Goal: Information Seeking & Learning: Learn about a topic

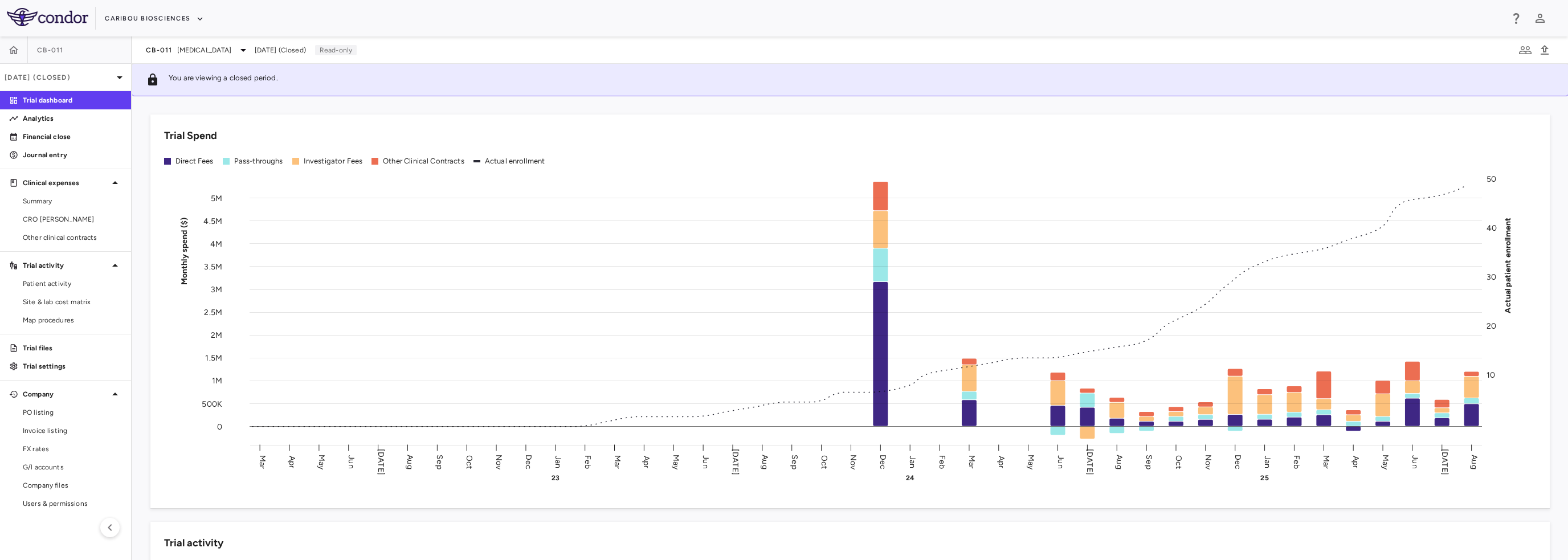
click at [220, 53] on span "[MEDICAL_DATA]" at bounding box center [204, 50] width 55 height 10
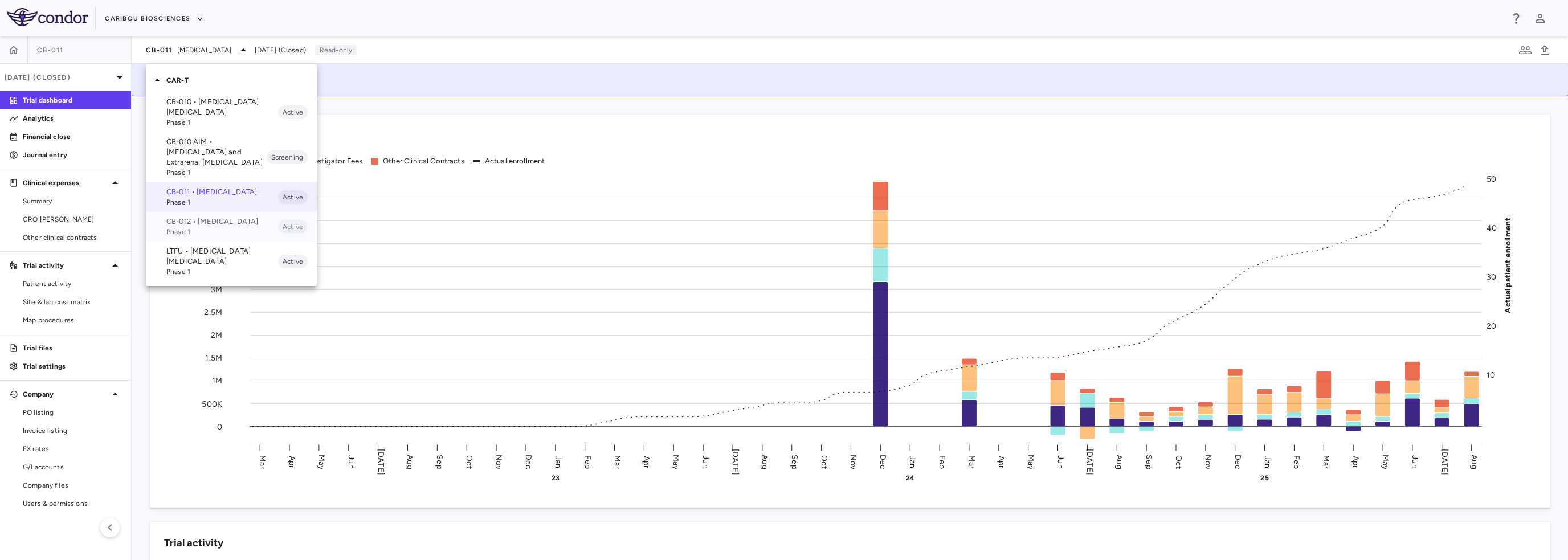
click at [203, 227] on p "CB-012 • [MEDICAL_DATA]" at bounding box center [222, 222] width 111 height 10
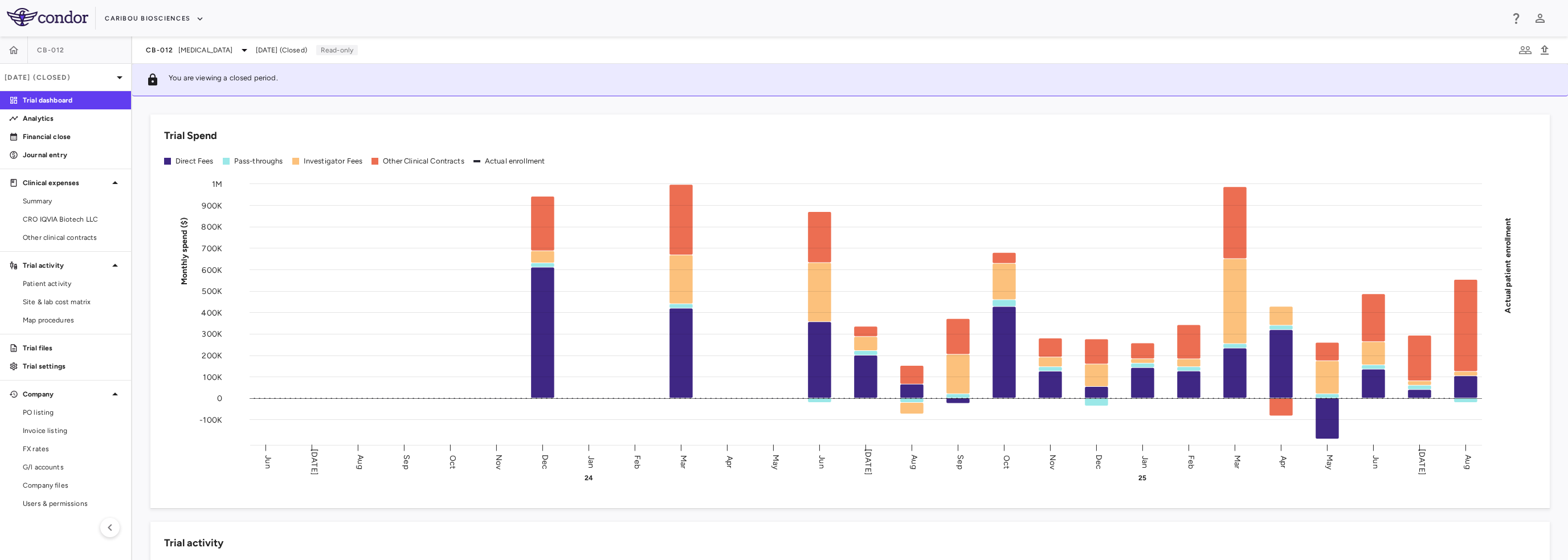
click at [94, 73] on p "[DATE] (Closed)" at bounding box center [59, 77] width 108 height 10
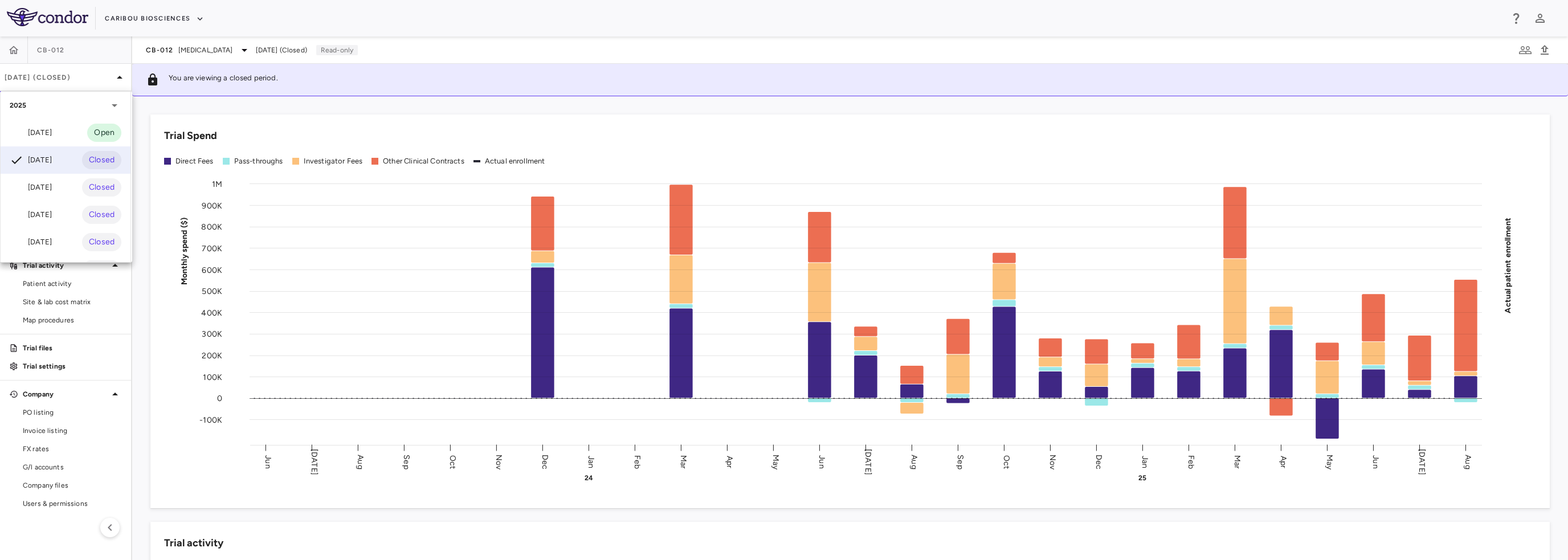
click at [50, 208] on div "[DATE]" at bounding box center [31, 215] width 42 height 14
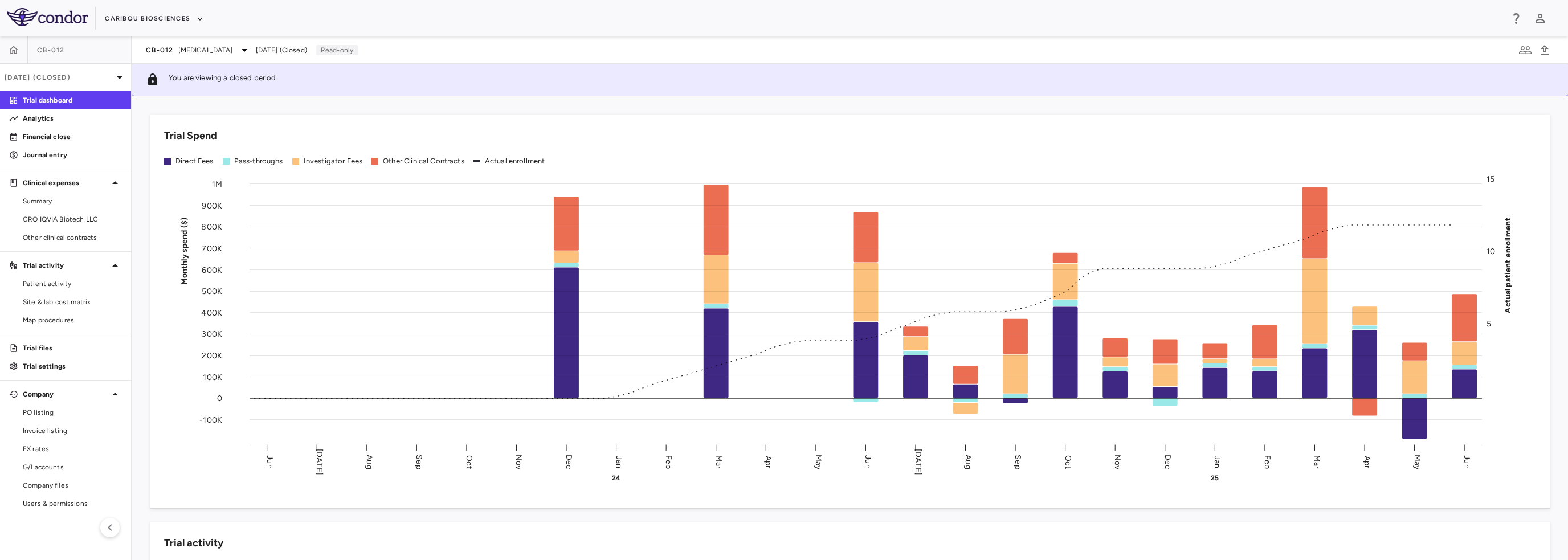
click at [51, 204] on span "Summary" at bounding box center [72, 201] width 99 height 10
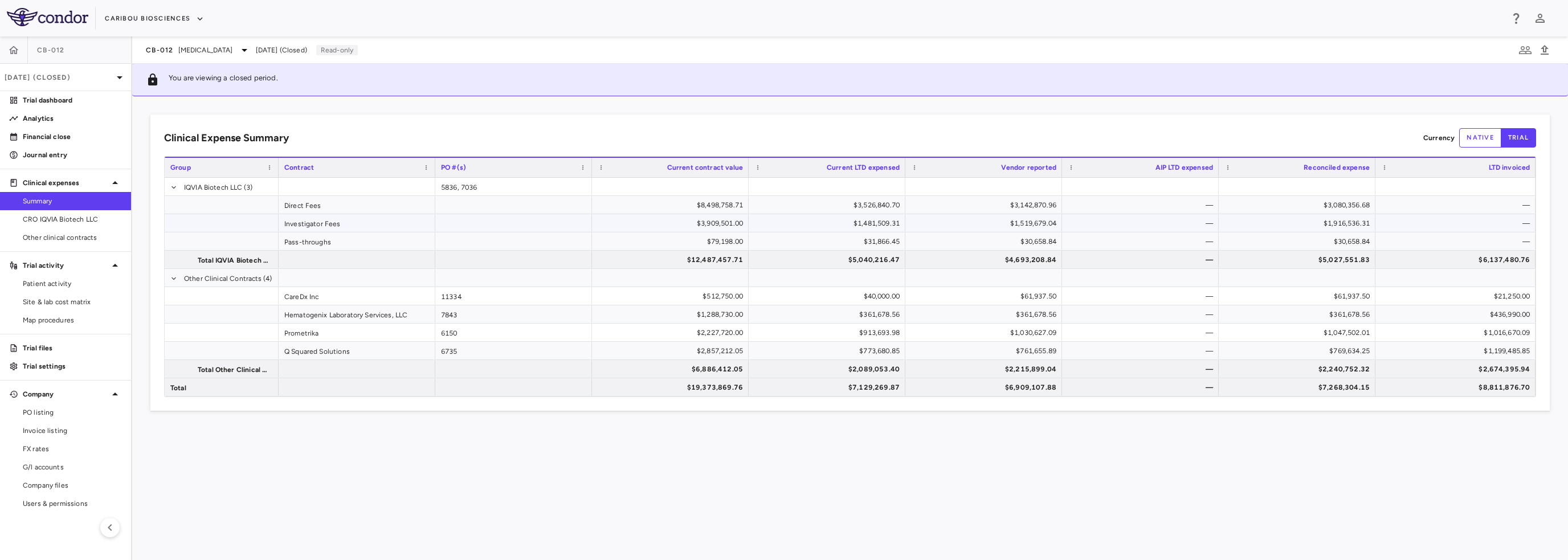
click at [1362, 223] on div "$1,916,536.31" at bounding box center [1299, 223] width 141 height 18
click at [57, 214] on span "CRO IQVIA Biotech LLC" at bounding box center [72, 219] width 99 height 10
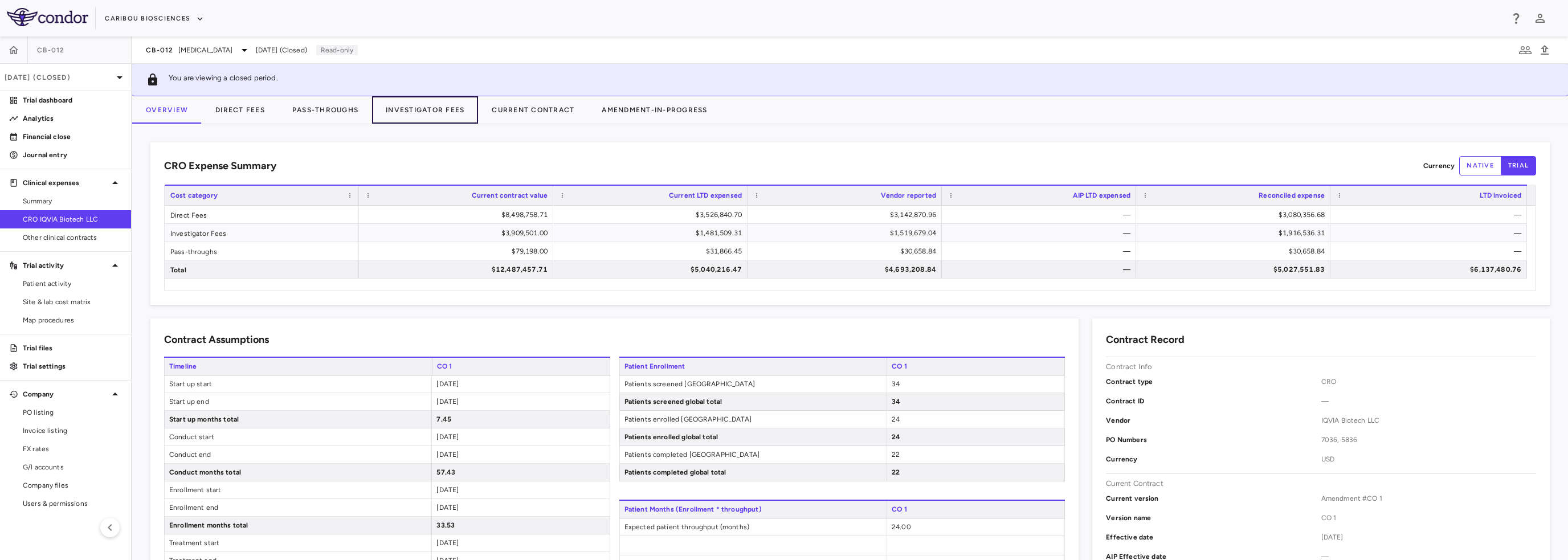
click at [440, 109] on button "Investigator Fees" at bounding box center [425, 110] width 106 height 27
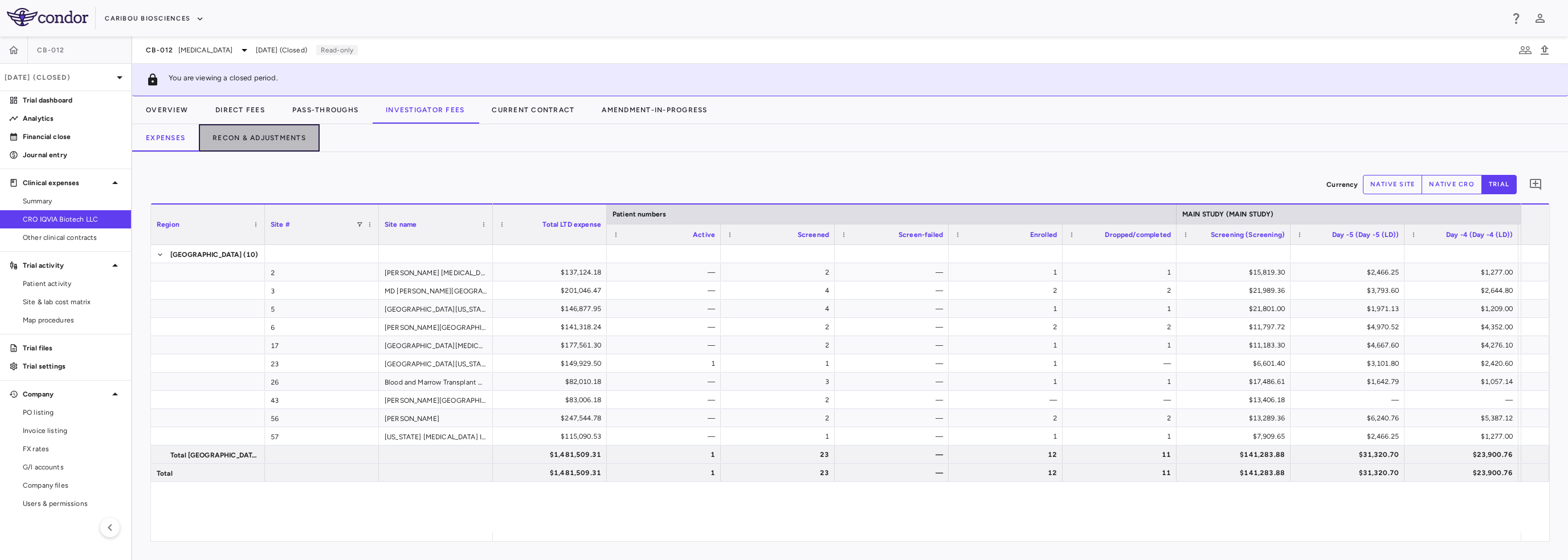
click at [251, 134] on button "Recon & Adjustments" at bounding box center [259, 138] width 121 height 27
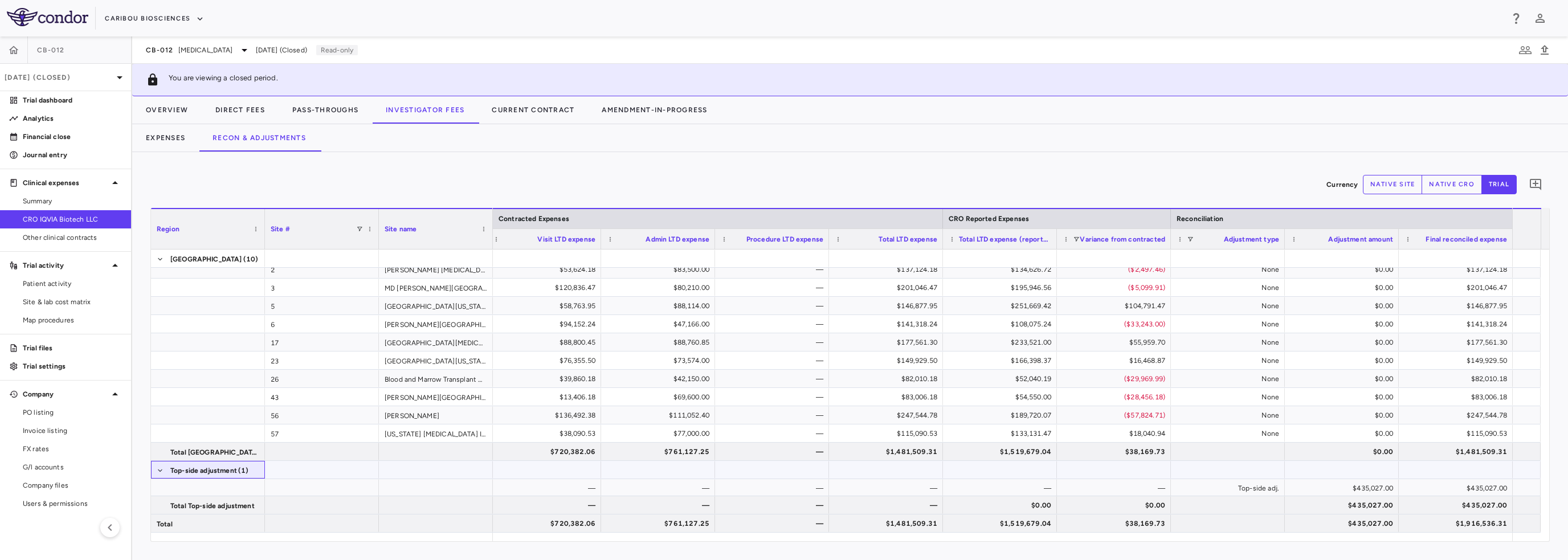
click at [162, 471] on span at bounding box center [160, 470] width 7 height 7
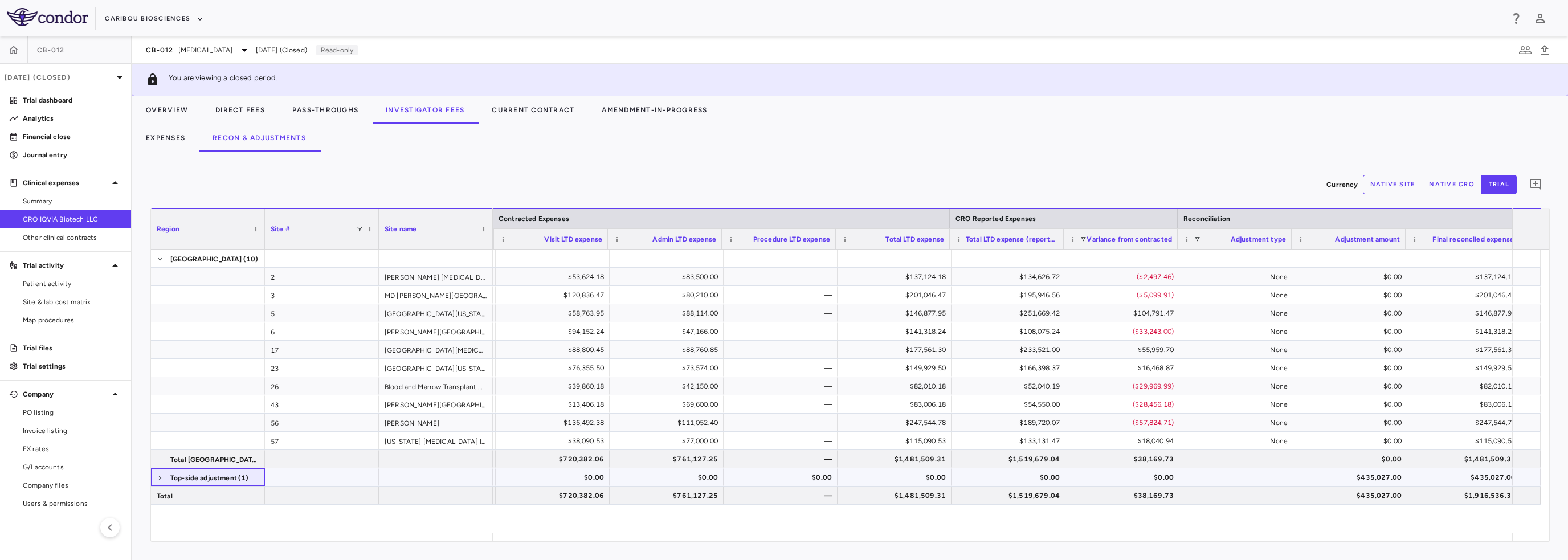
click at [157, 471] on span at bounding box center [160, 478] width 7 height 18
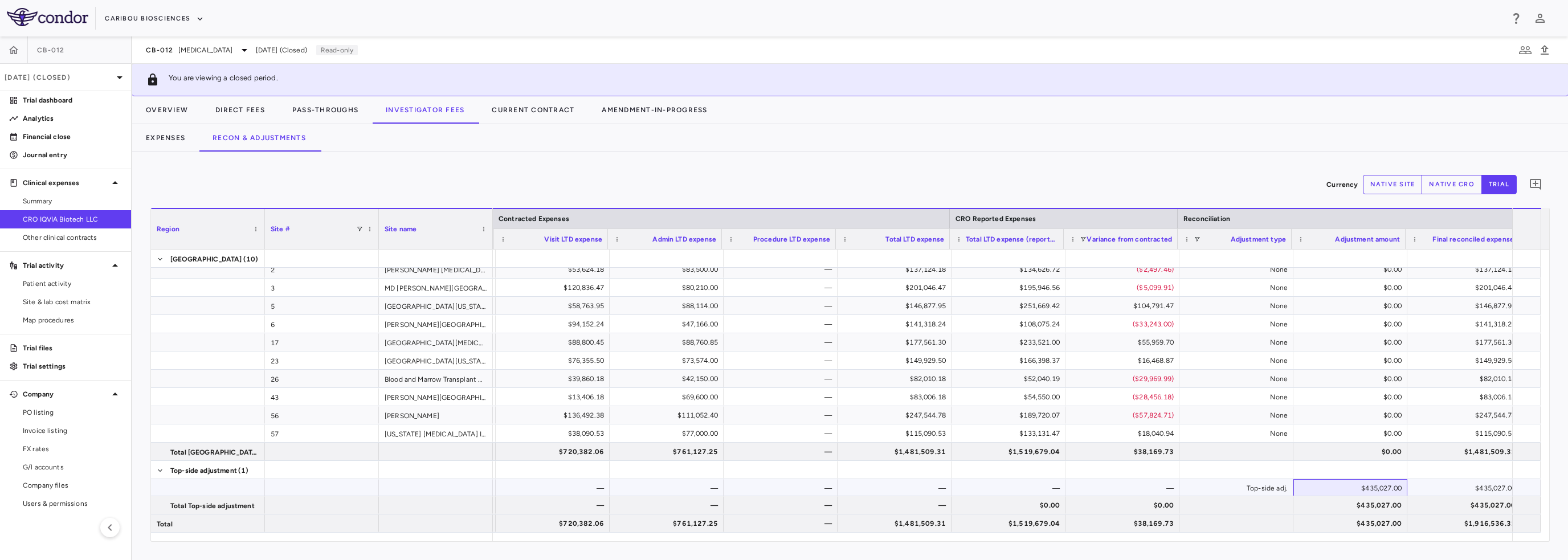
drag, startPoint x: 1361, startPoint y: 490, endPoint x: 1404, endPoint y: 487, distance: 43.1
click at [1404, 487] on div "$435,027.00" at bounding box center [1351, 488] width 114 height 18
click at [94, 71] on div "[DATE] (Closed)" at bounding box center [66, 77] width 131 height 27
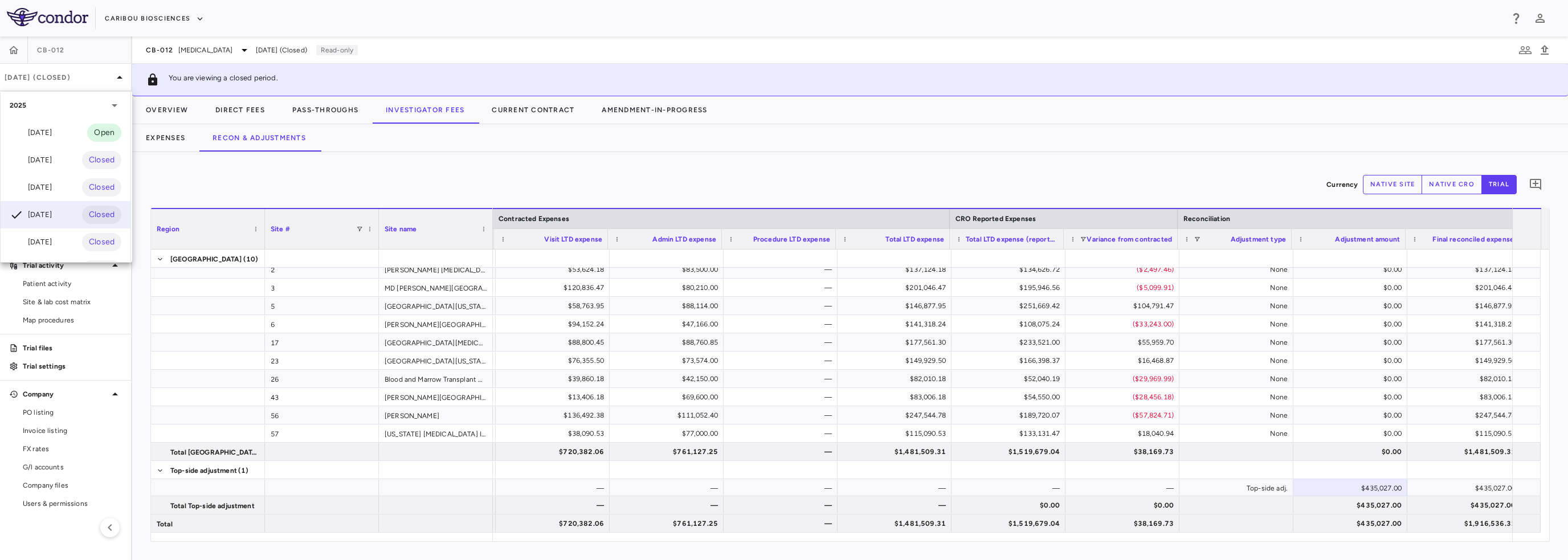
click at [38, 162] on div "[DATE]" at bounding box center [31, 160] width 42 height 14
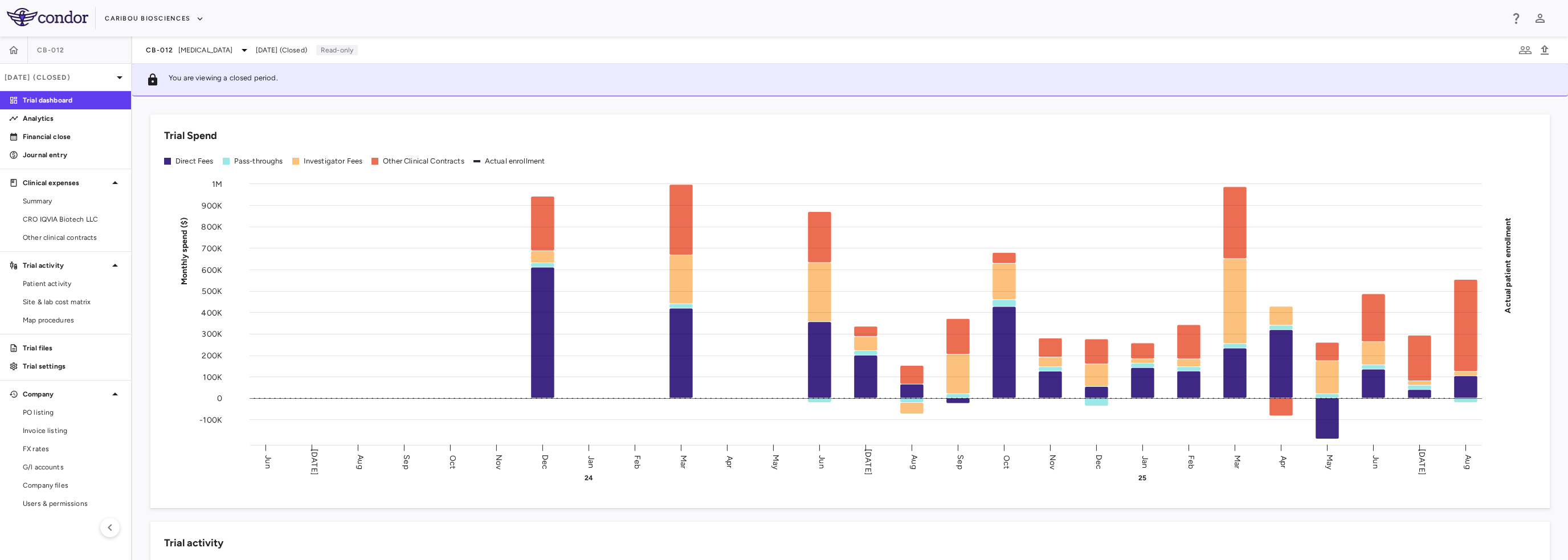
click at [49, 216] on span "CRO IQVIA Biotech LLC" at bounding box center [72, 219] width 99 height 10
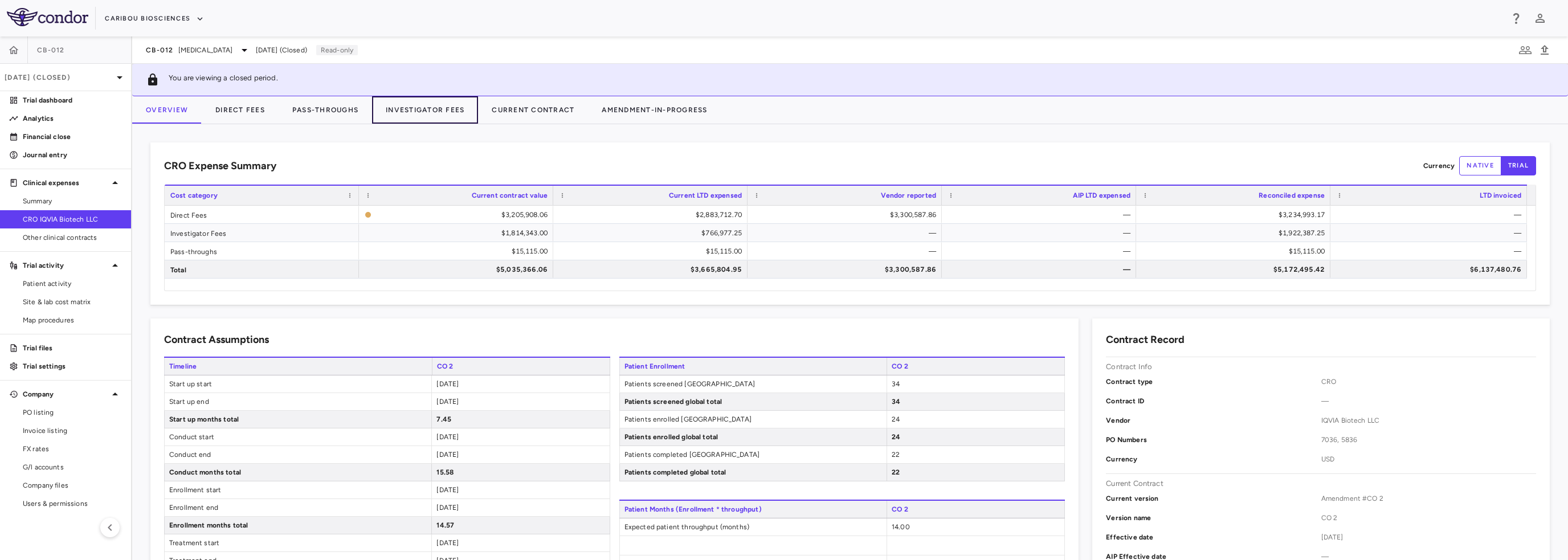
click at [408, 114] on button "Investigator Fees" at bounding box center [425, 110] width 106 height 27
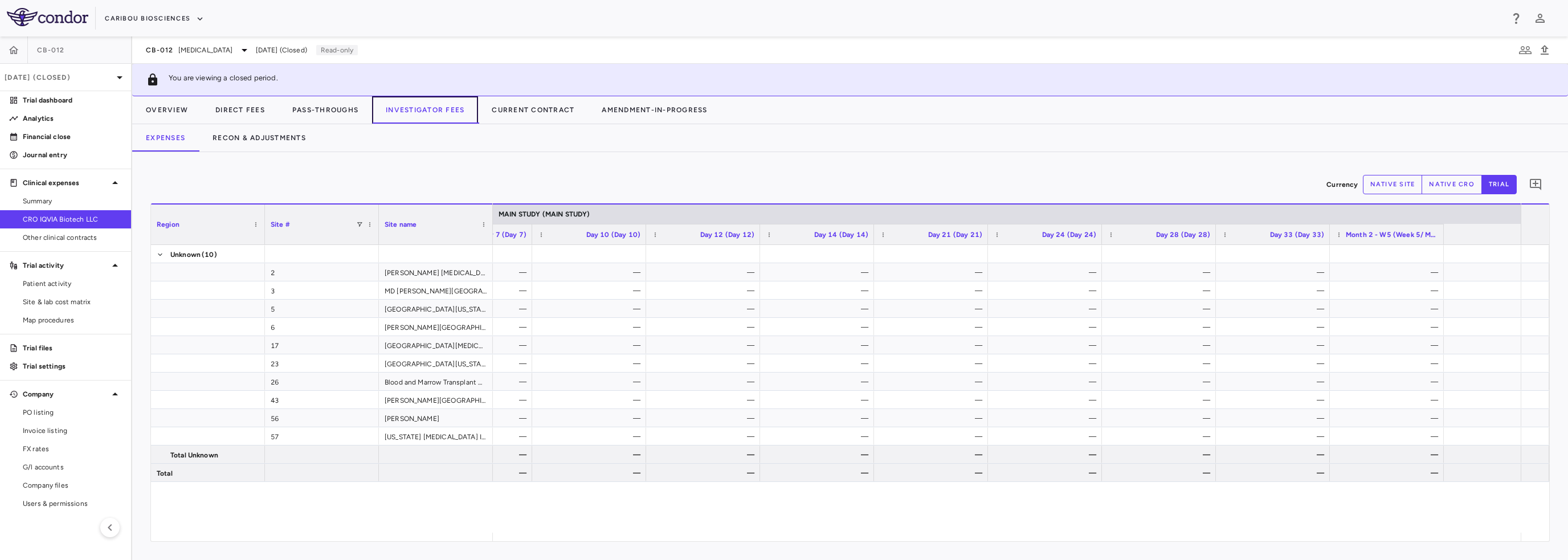
scroll to position [0, 3557]
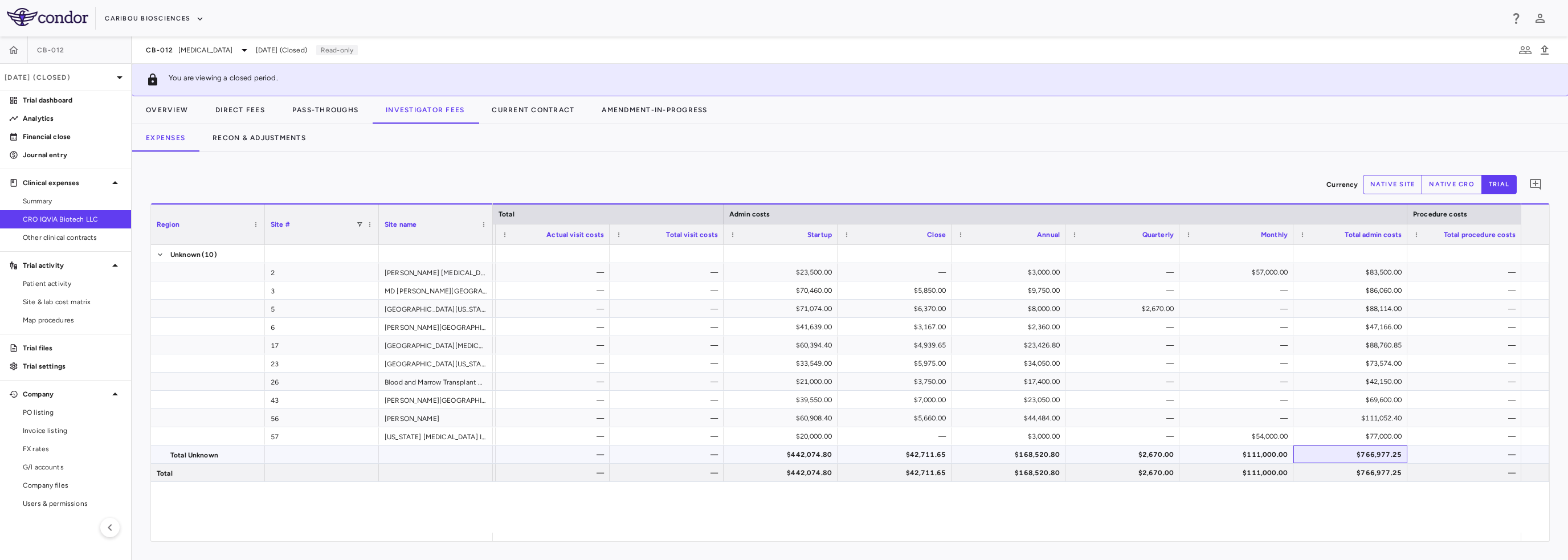
drag, startPoint x: 1359, startPoint y: 456, endPoint x: 1393, endPoint y: 456, distance: 34.0
click at [1393, 456] on div "$766,977.25" at bounding box center [1353, 455] width 98 height 18
click at [226, 141] on button "Recon & Adjustments" at bounding box center [259, 138] width 121 height 27
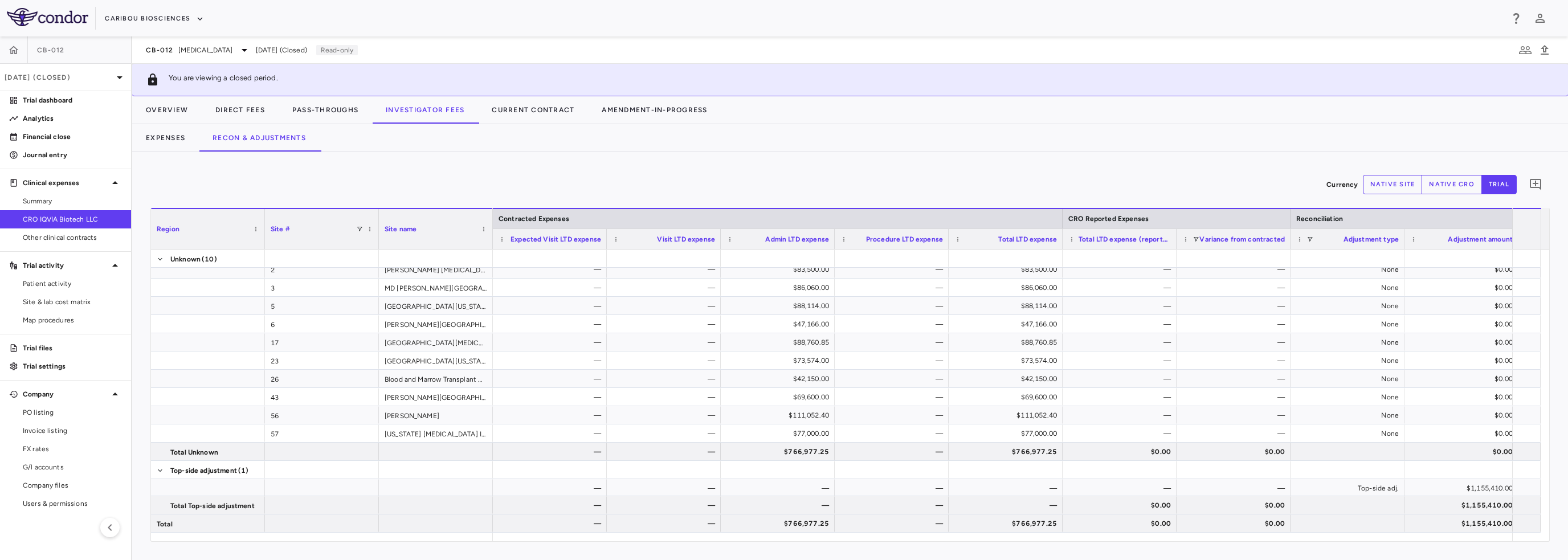
click at [76, 75] on p "[DATE] (Closed)" at bounding box center [59, 77] width 108 height 10
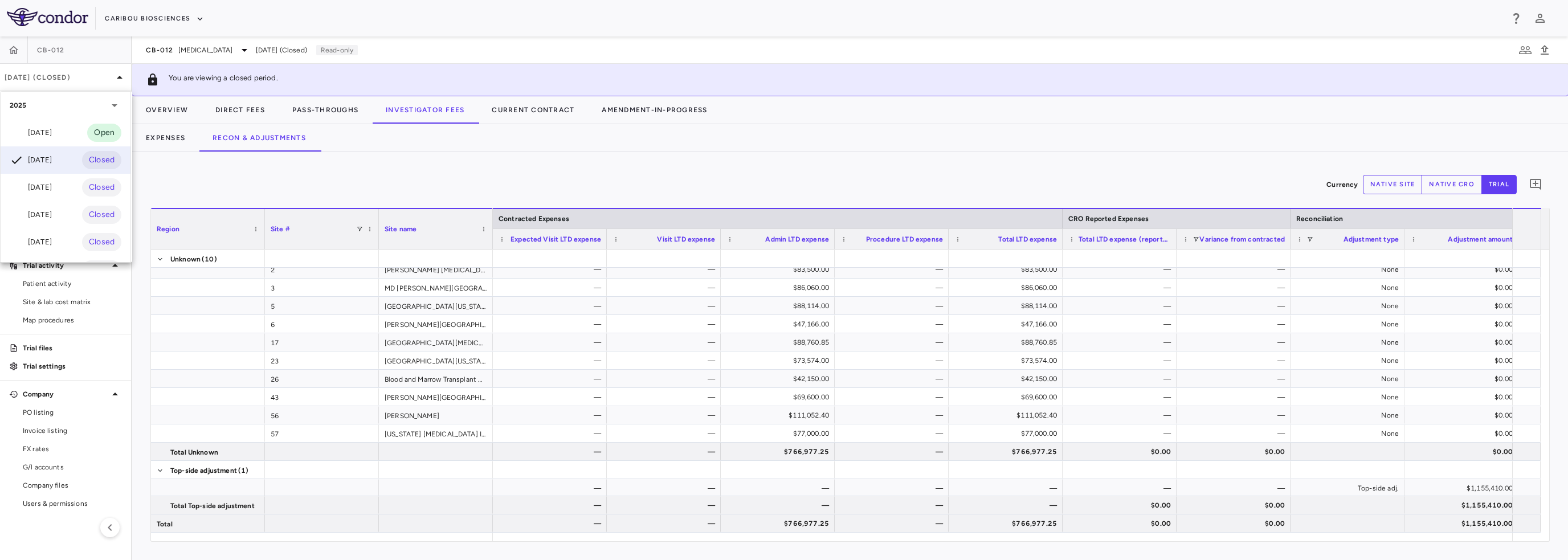
click at [39, 217] on div "[DATE]" at bounding box center [31, 215] width 42 height 14
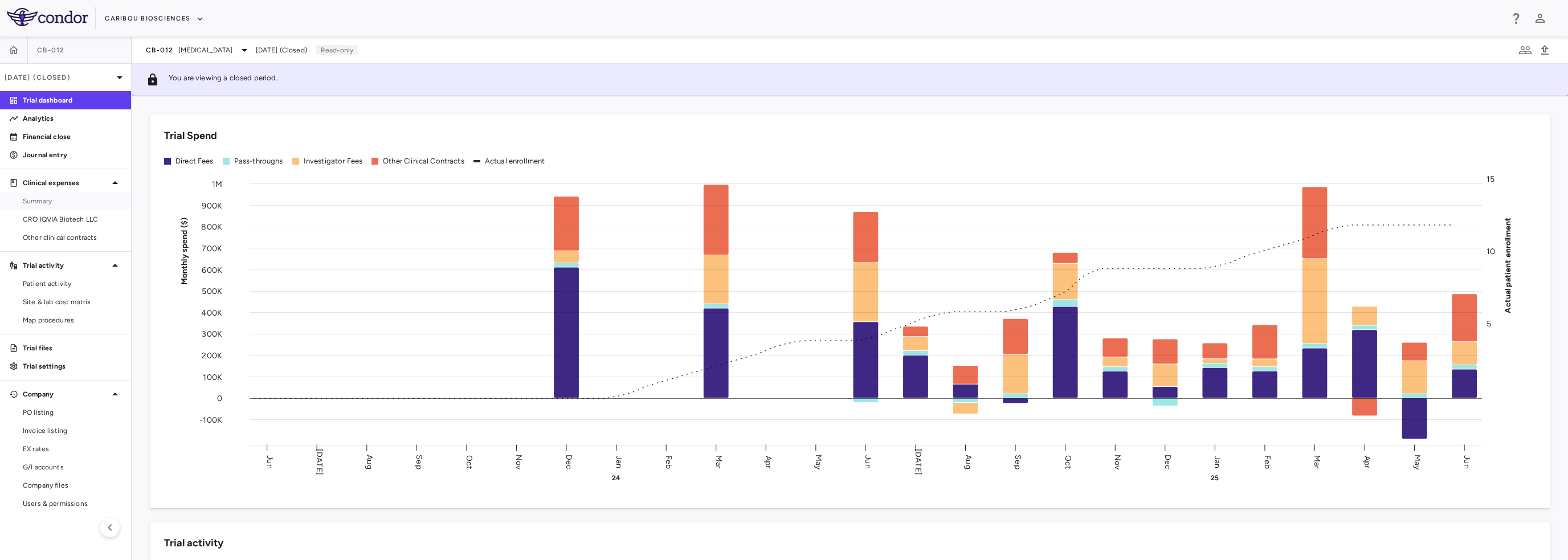
click at [49, 202] on span "Summary" at bounding box center [72, 201] width 99 height 10
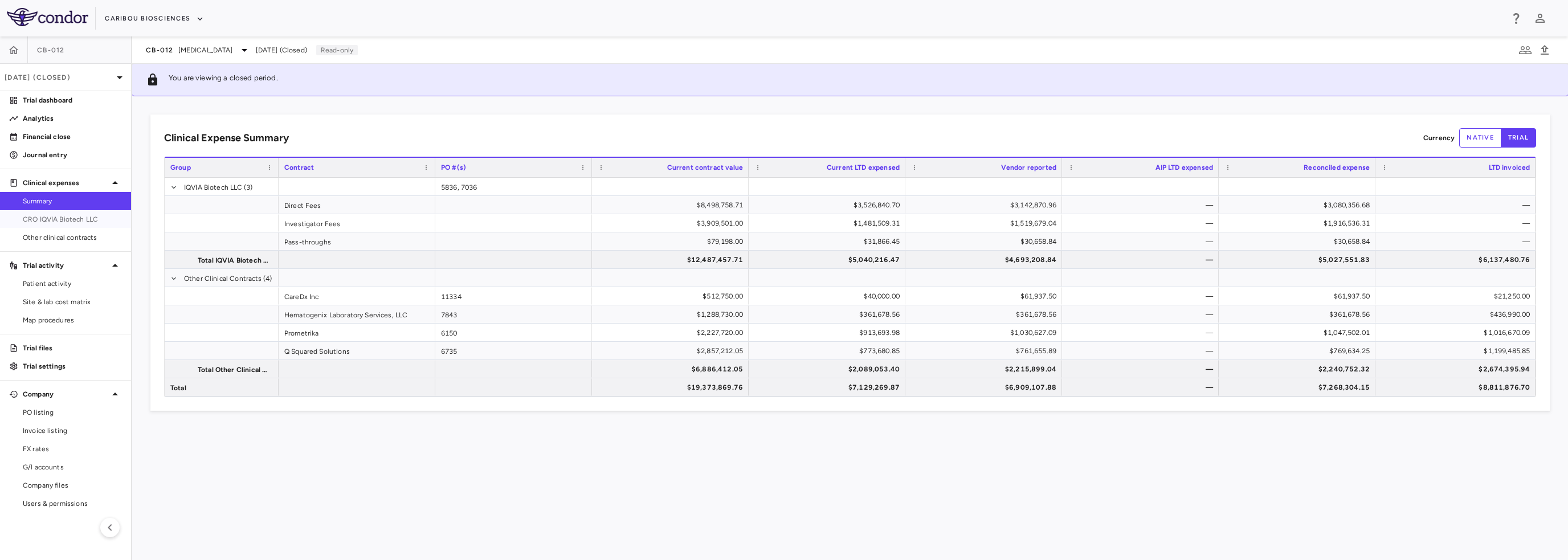
click at [57, 223] on span "CRO IQVIA Biotech LLC" at bounding box center [72, 219] width 99 height 10
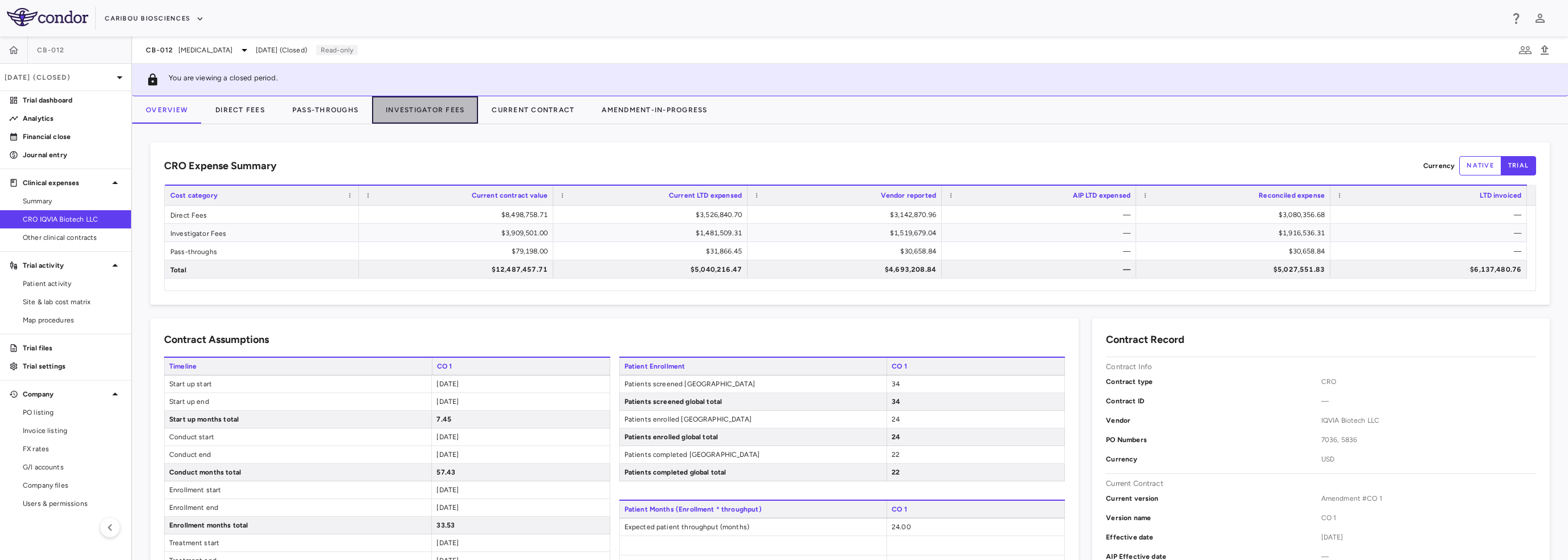
click at [419, 111] on button "Investigator Fees" at bounding box center [425, 110] width 106 height 27
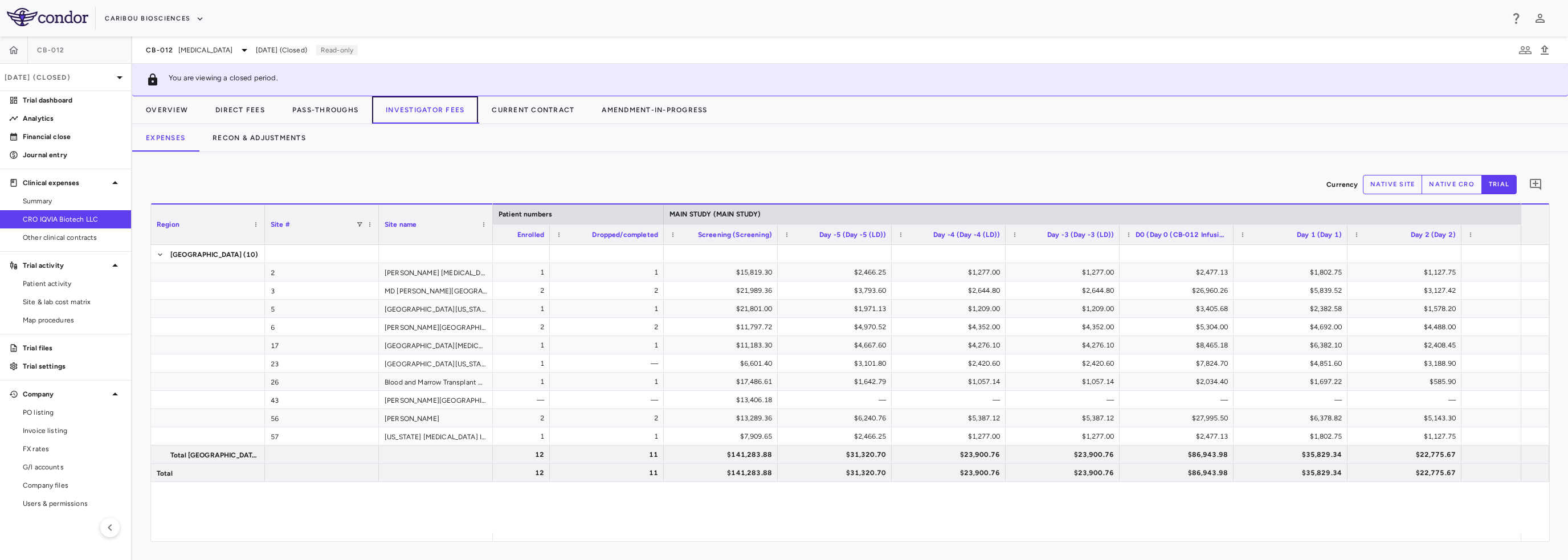
scroll to position [0, 524]
